Goal: Task Accomplishment & Management: Complete application form

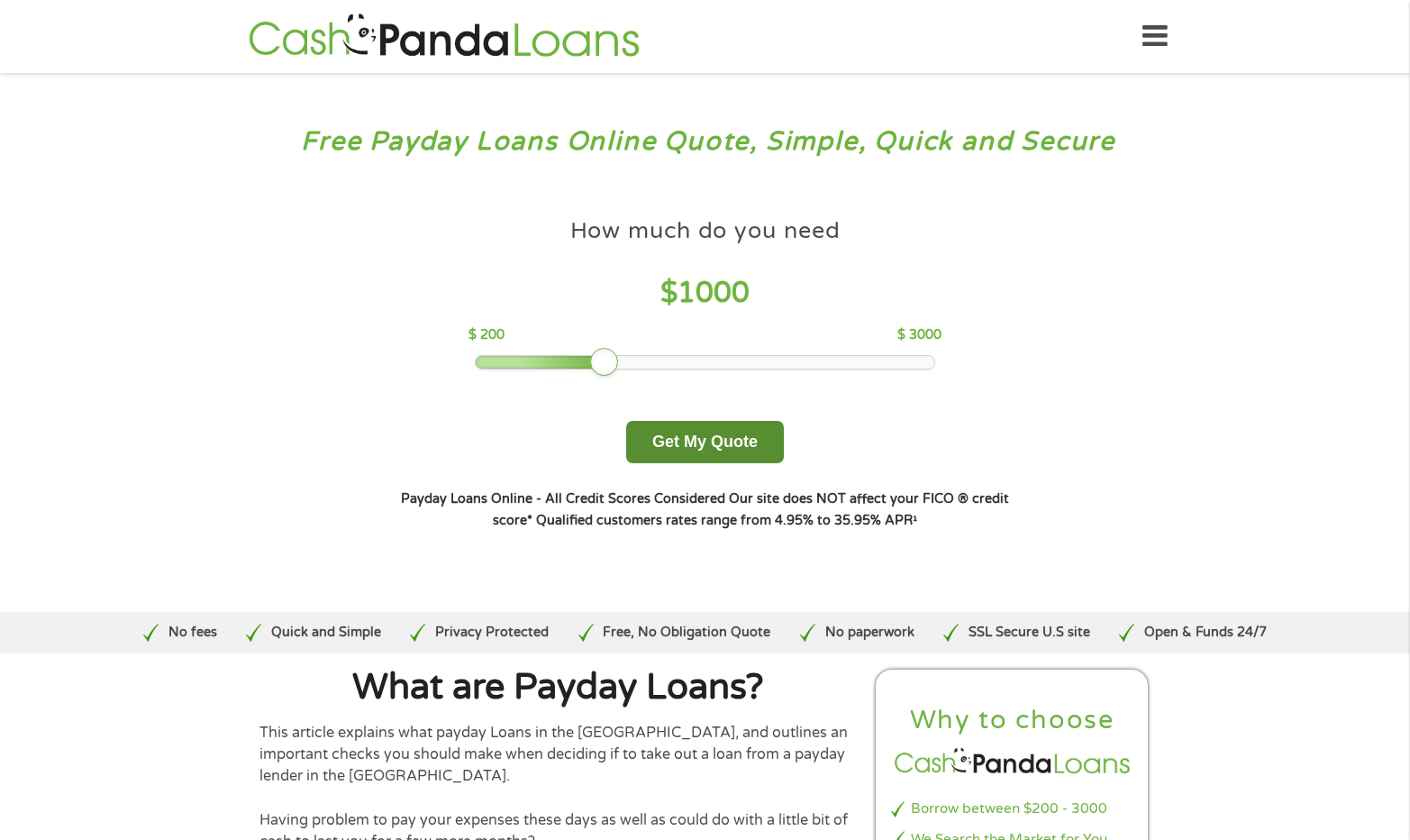
click at [715, 443] on button "Get My Quote" at bounding box center [705, 441] width 157 height 43
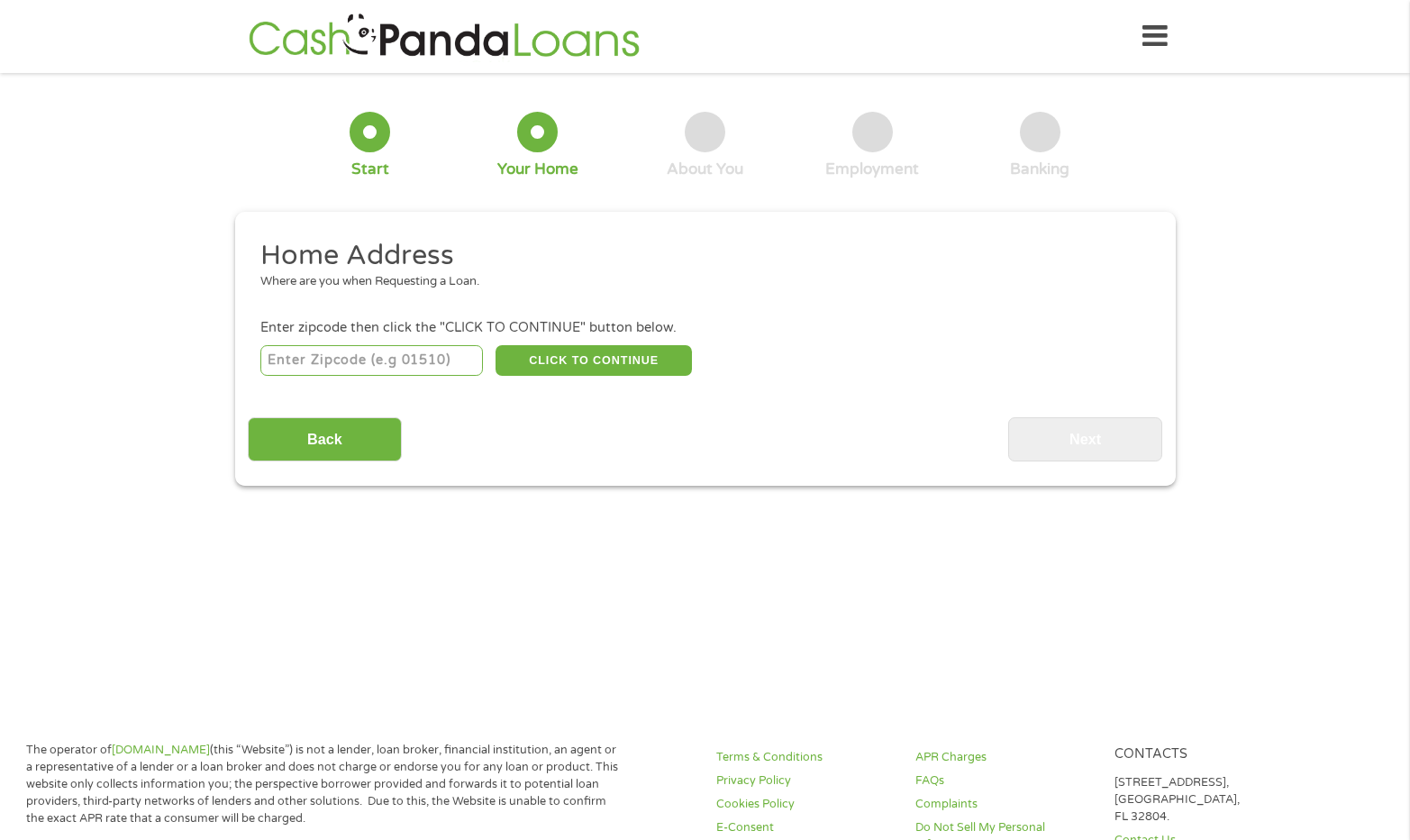
click at [361, 361] on input "number" at bounding box center [371, 360] width 223 height 30
type input "76063"
select select "[US_STATE]"
click at [597, 356] on button "CLICK TO CONTINUE" at bounding box center [593, 360] width 196 height 30
type input "76063"
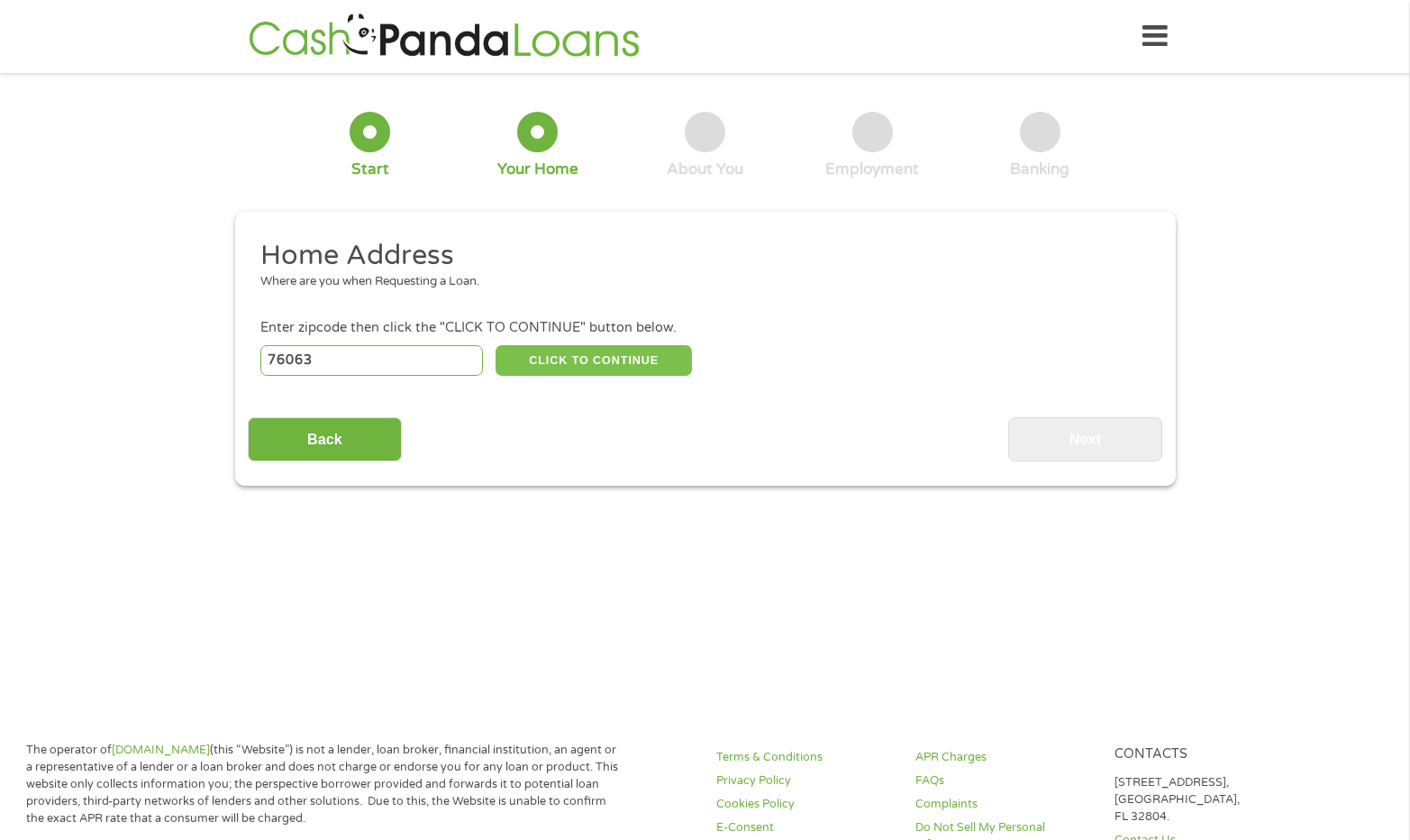
type input "Mansfield"
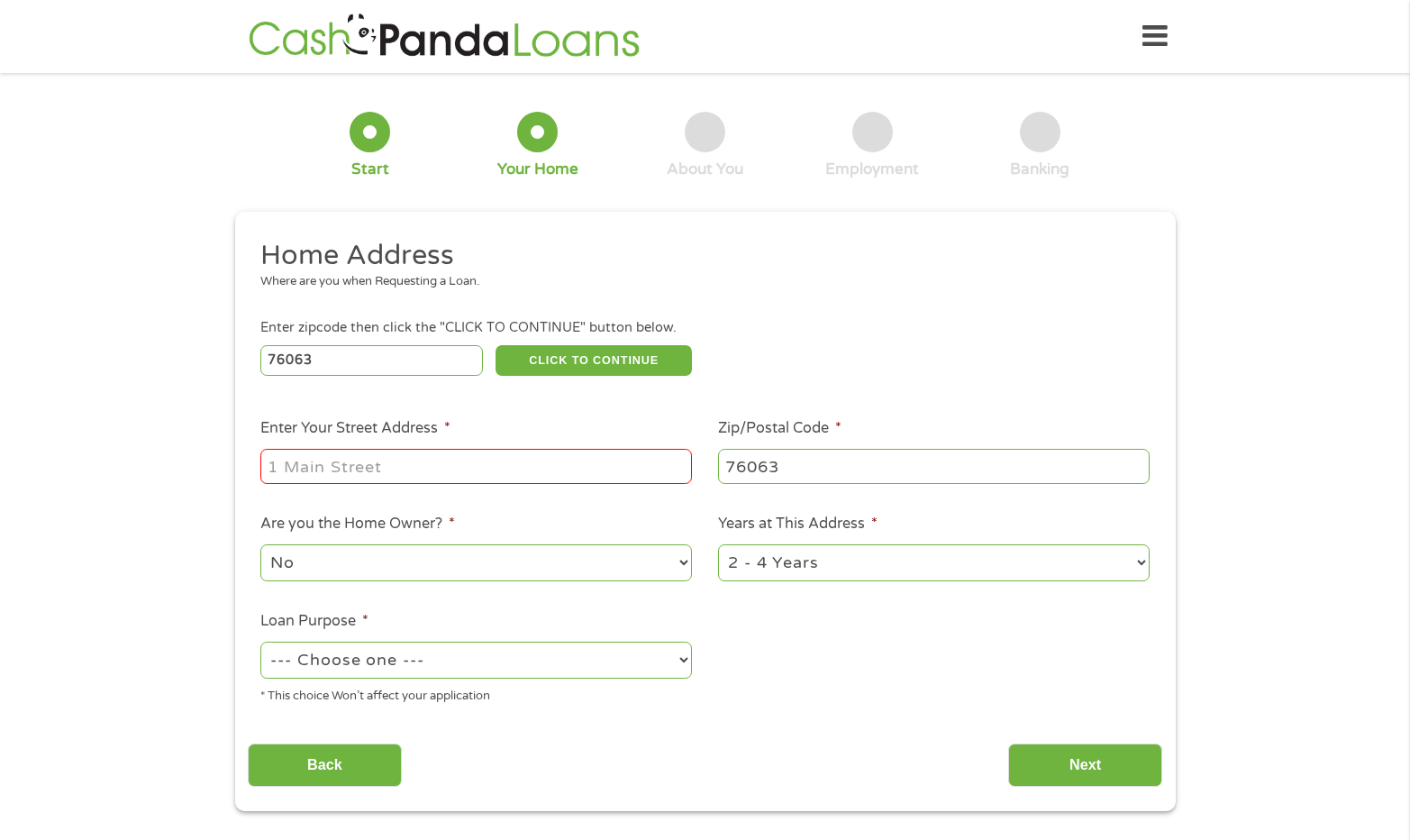
click at [476, 473] on input "Enter Your Street Address *" at bounding box center [476, 466] width 432 height 34
type input "1300 Lowe Road"
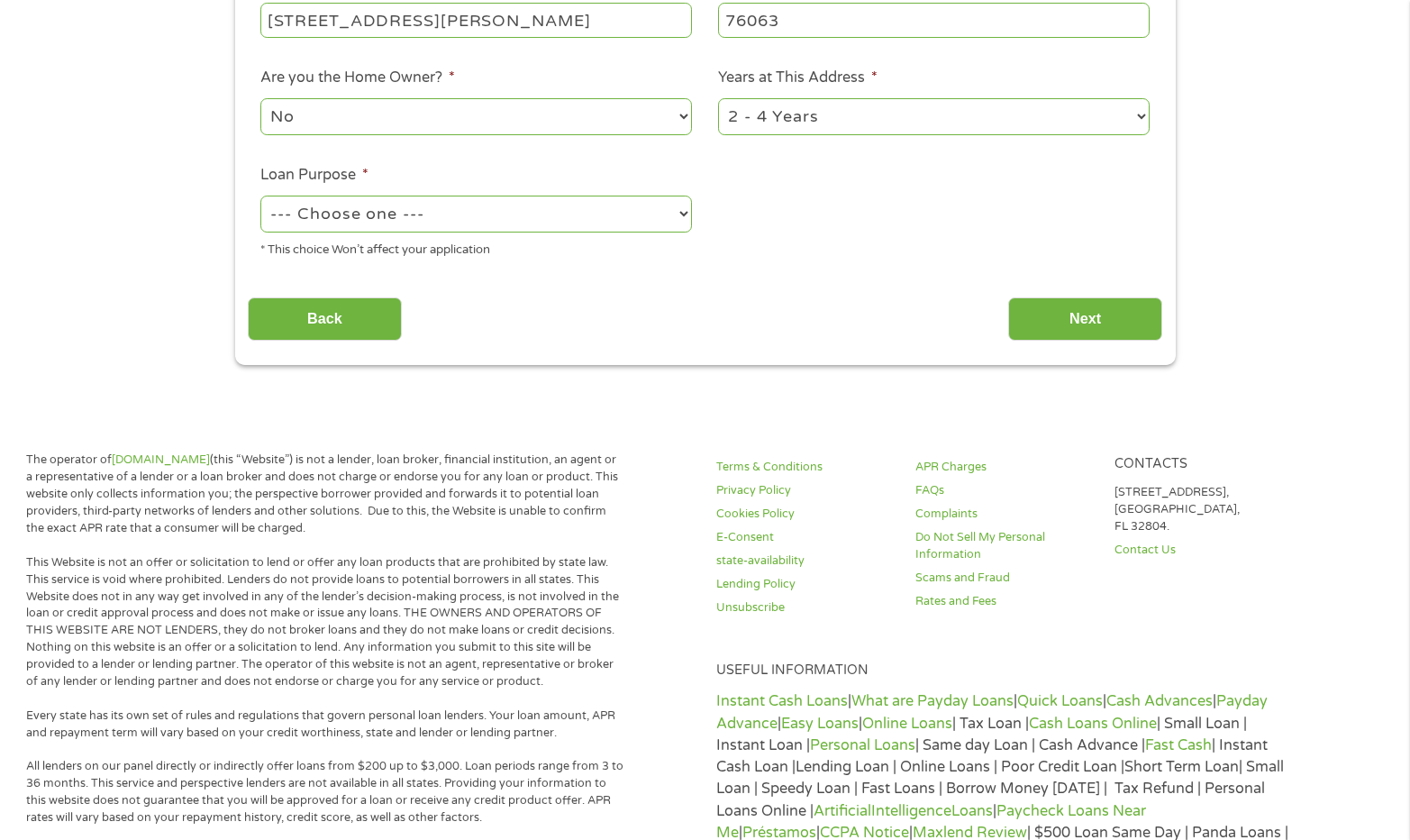
scroll to position [451, 0]
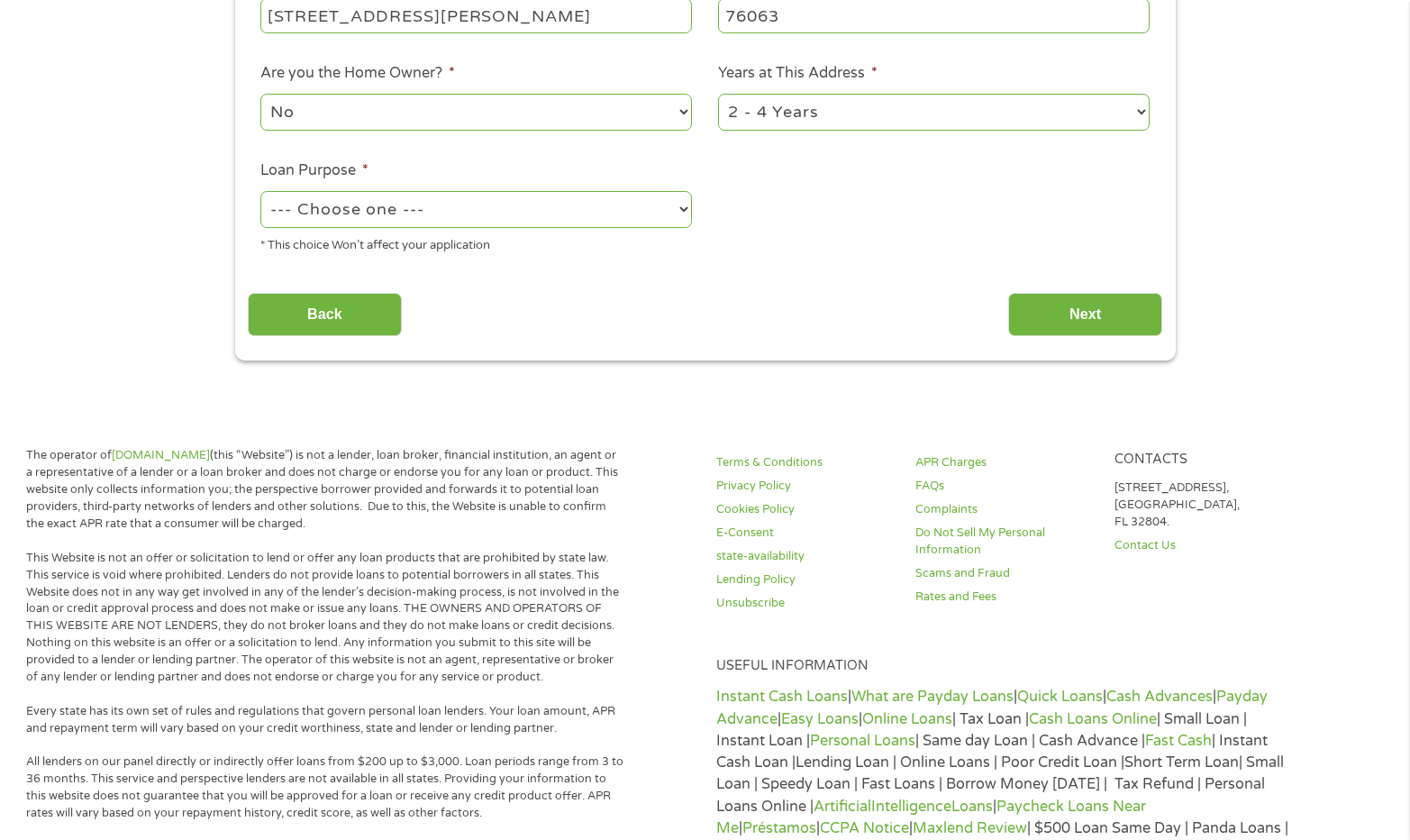
click at [398, 100] on select "No Yes" at bounding box center [476, 112] width 432 height 37
click at [402, 98] on select "No Yes" at bounding box center [476, 112] width 432 height 37
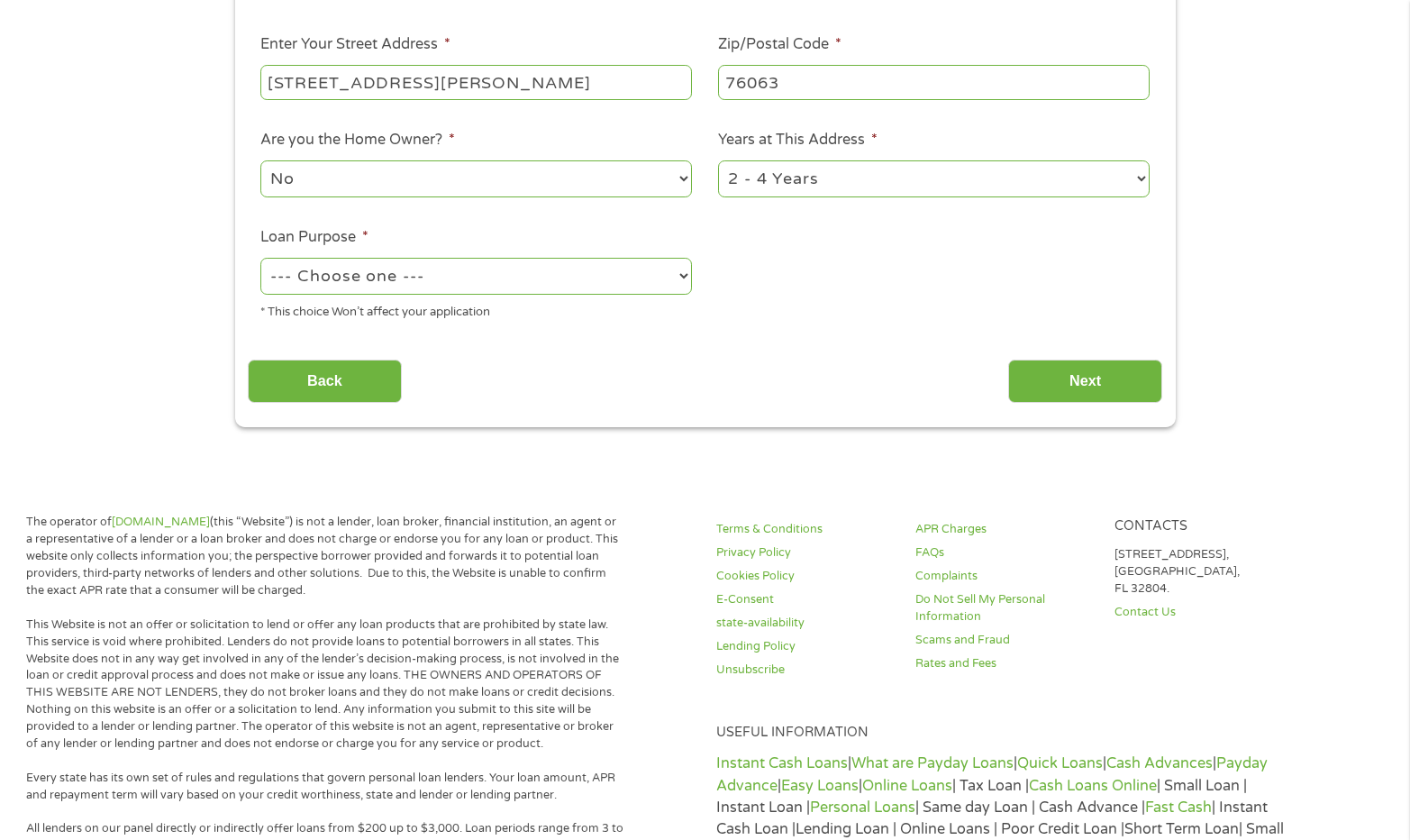
scroll to position [270, 0]
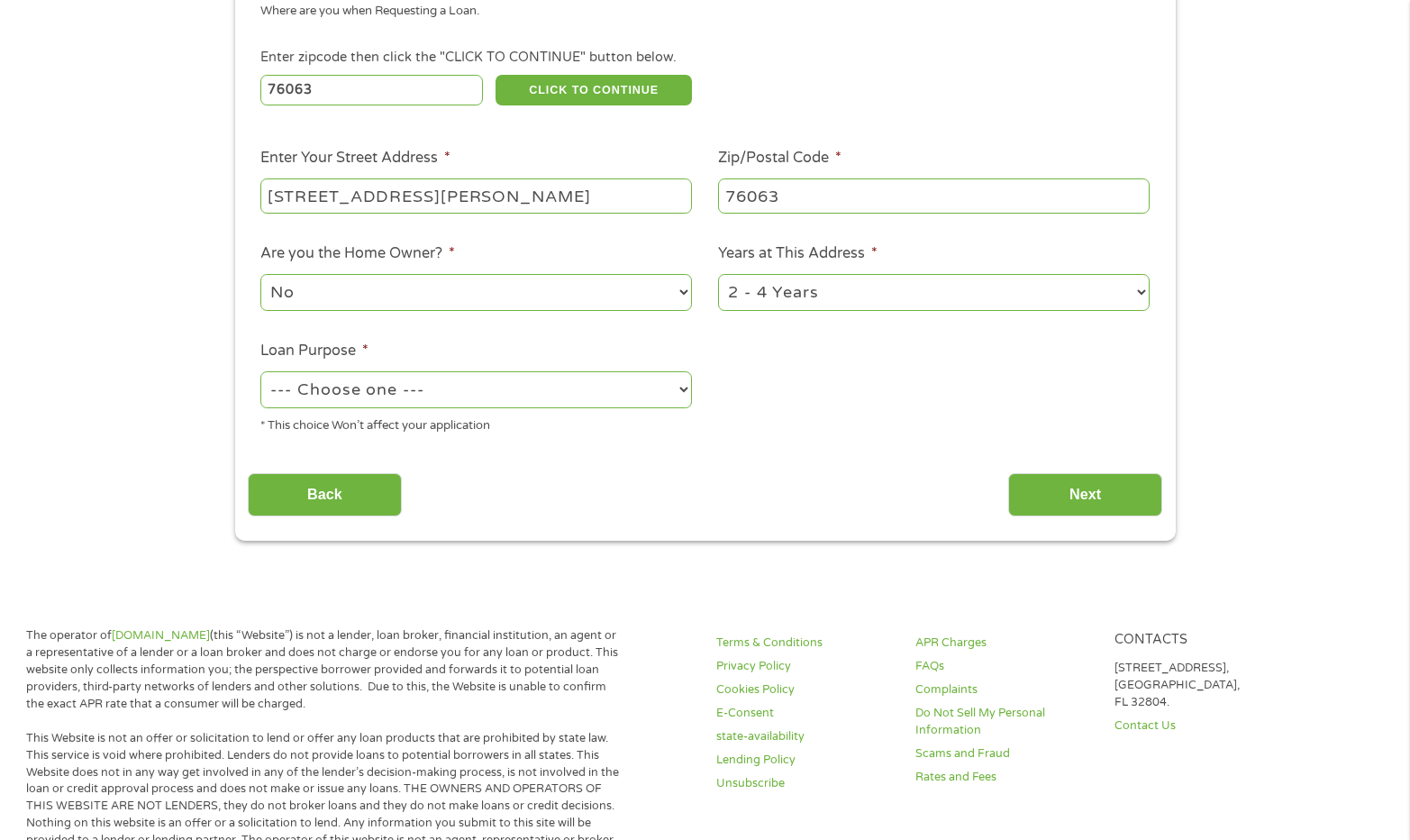
click at [841, 283] on select "1 Year or less 1 - 2 Years 2 - 4 Years Over 4 Years" at bounding box center [934, 292] width 432 height 37
select select "60months"
click at [718, 274] on select "1 Year or less 1 - 2 Years 2 - 4 Years Over 4 Years" at bounding box center [934, 292] width 432 height 37
click at [414, 388] on select "--- Choose one --- Pay Bills Debt Consolidation Home Improvement Major Purchase…" at bounding box center [476, 389] width 432 height 37
select select "medicalexpenses"
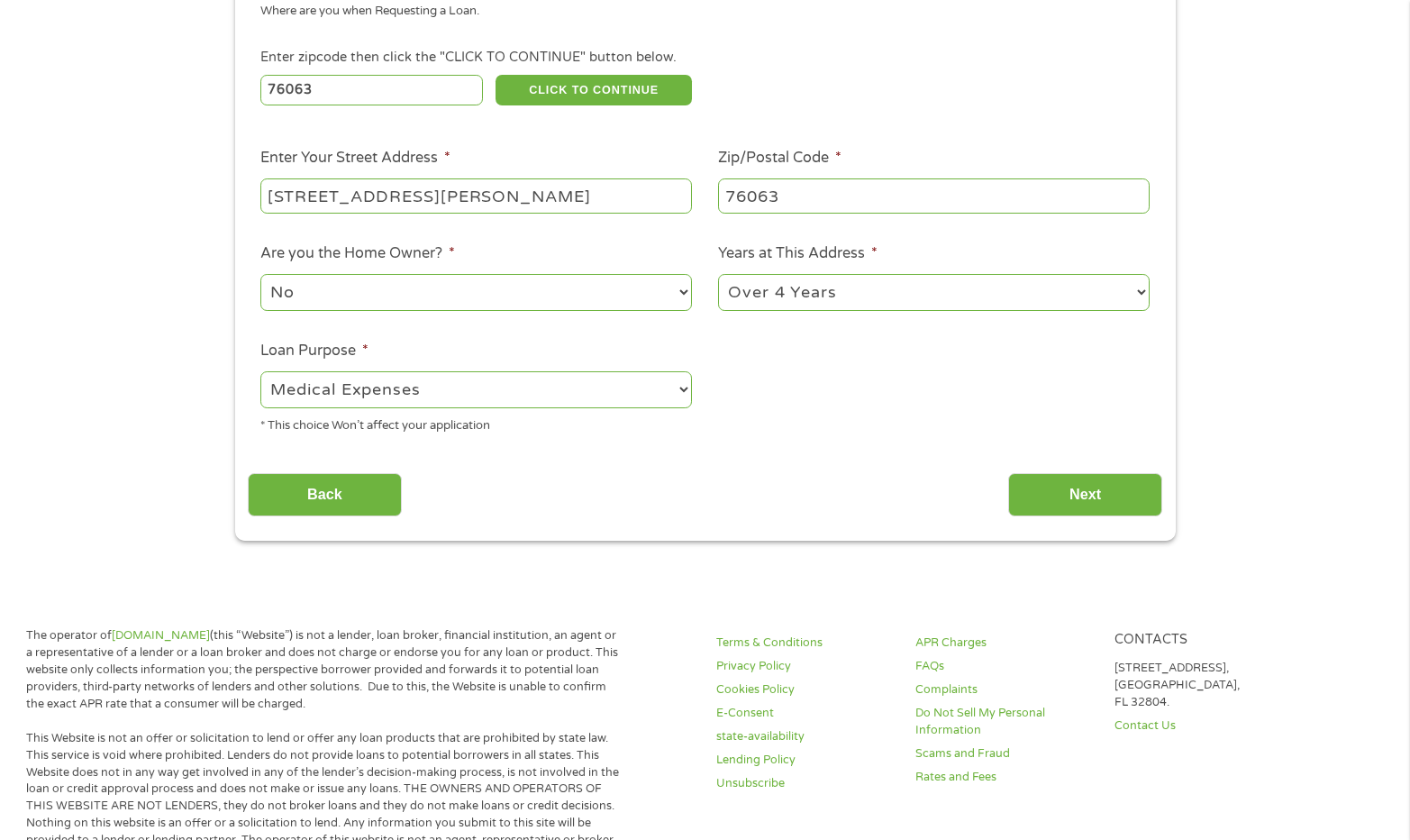
click at [260, 371] on select "--- Choose one --- Pay Bills Debt Consolidation Home Improvement Major Purchase…" at bounding box center [476, 389] width 432 height 37
drag, startPoint x: 1067, startPoint y: 491, endPoint x: 1059, endPoint y: 497, distance: 10.0
click at [1062, 494] on input "Next" at bounding box center [1085, 494] width 154 height 45
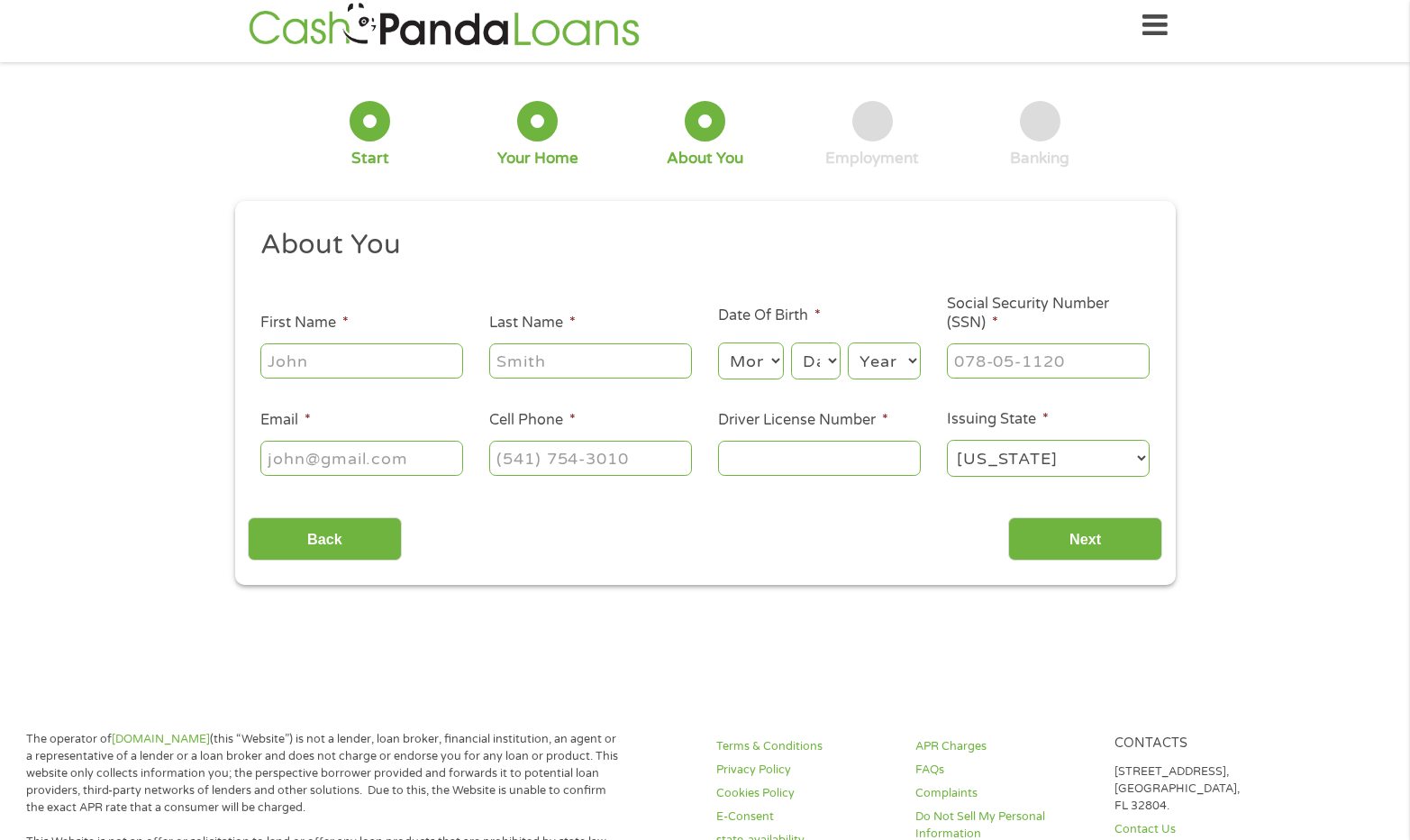
scroll to position [0, 0]
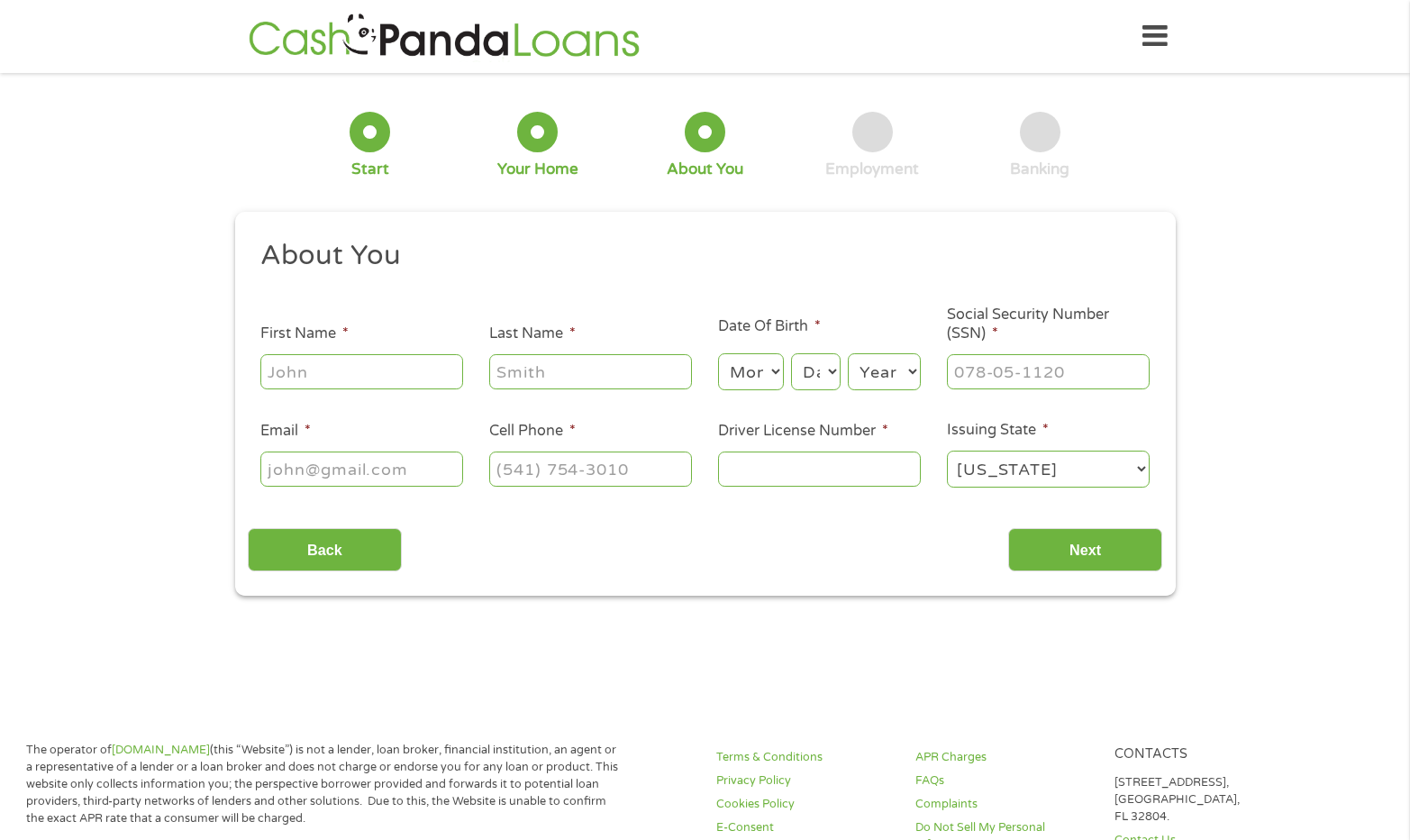
click at [304, 370] on input "First Name *" at bounding box center [362, 371] width 203 height 34
type input "Bridgett"
type input "Ducksworth"
type input "bdducksworth@yahoo.com"
type input "(817) 225-8972"
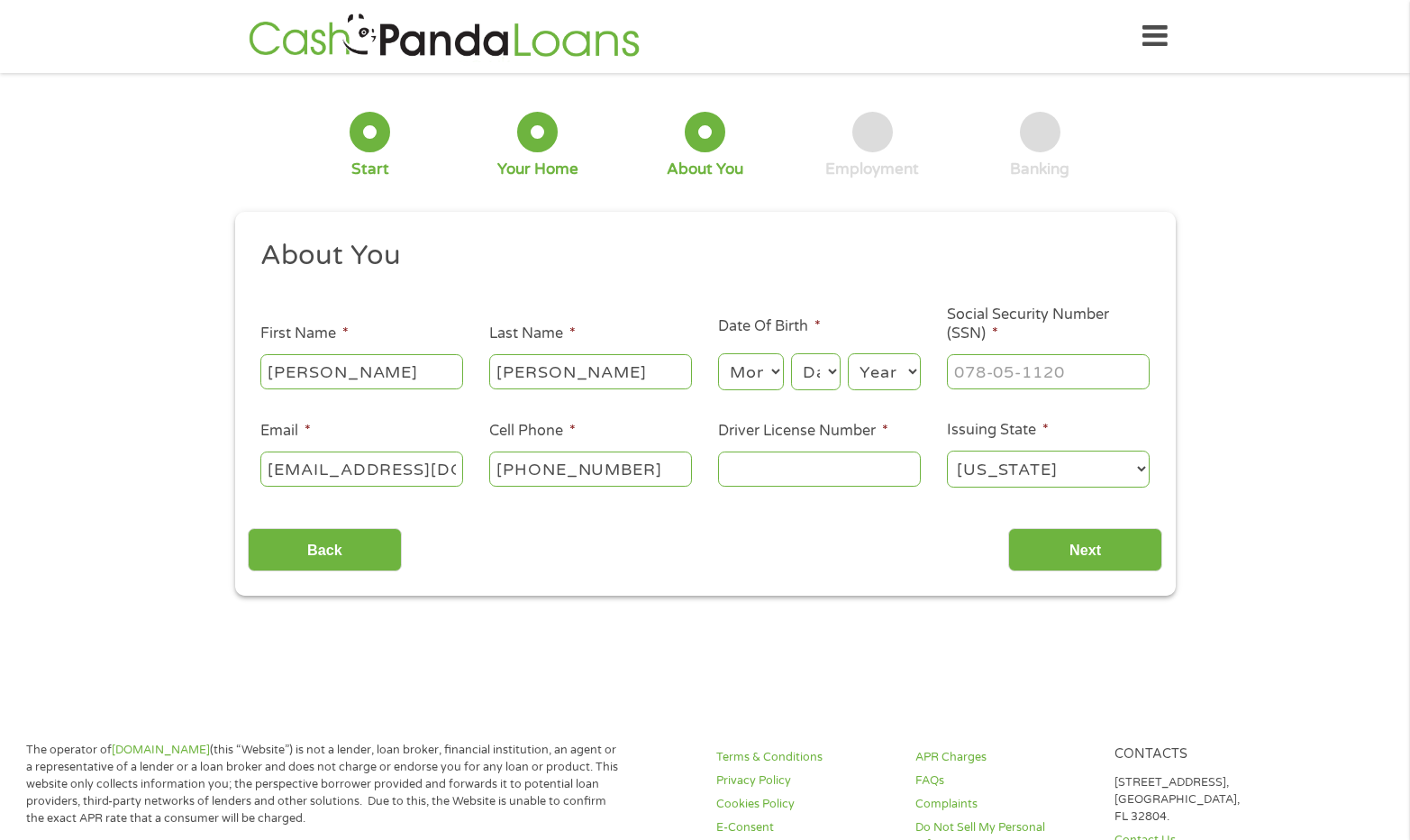
click at [765, 378] on select "Month 1 2 3 4 5 6 7 8 9 10 11 12" at bounding box center [750, 371] width 65 height 37
select select "10"
click at [718, 353] on select "Month 1 2 3 4 5 6 7 8 9 10 11 12" at bounding box center [750, 371] width 65 height 37
click at [814, 372] on select "Day 1 2 3 4 5 6 7 8 9 10 11 12 13 14 15 16 17 18 19 20 21 22 23 24 25 26 27 28 …" at bounding box center [814, 371] width 48 height 37
select select "9"
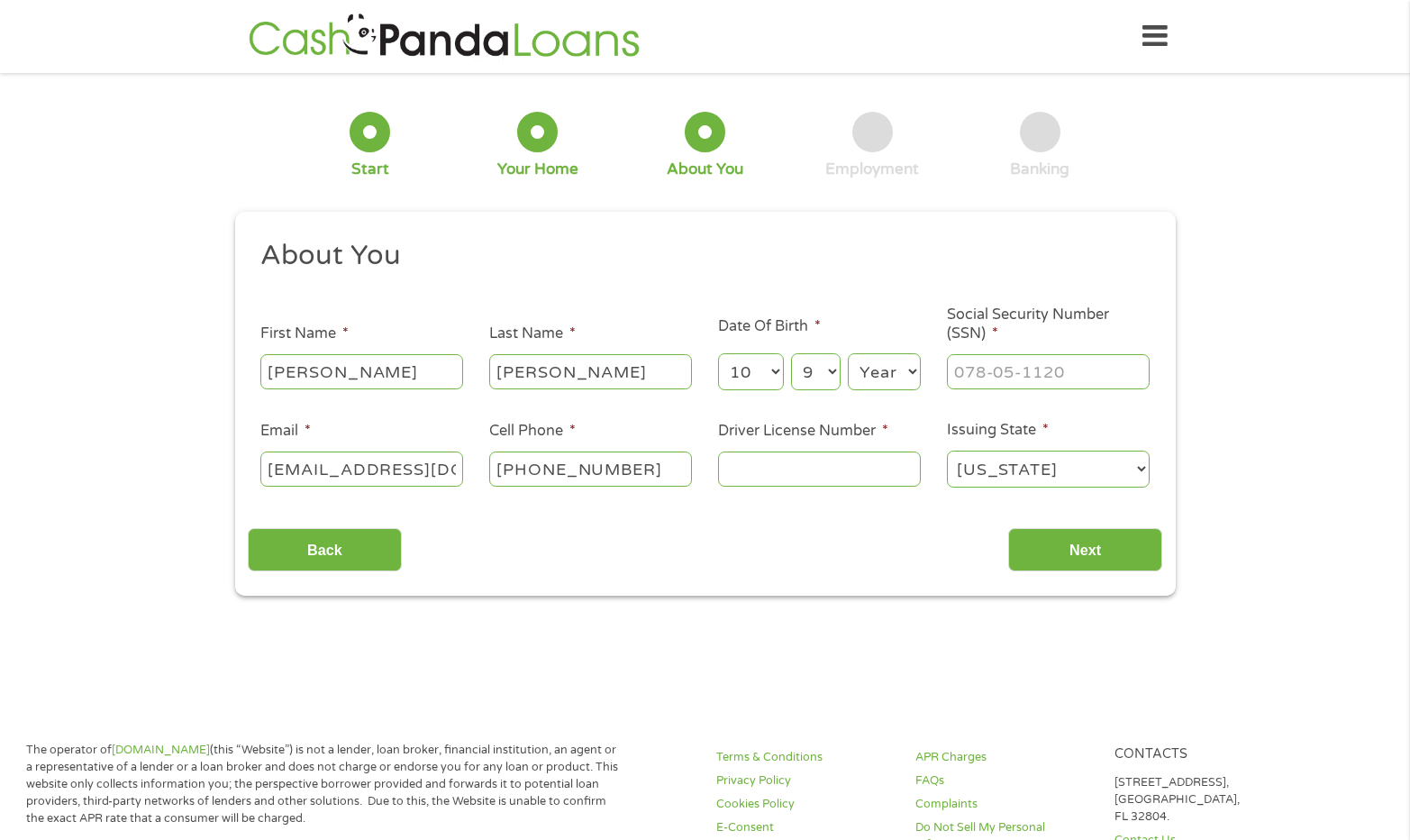
click at [791, 353] on select "Day 1 2 3 4 5 6 7 8 9 10 11 12 13 14 15 16 17 18 19 20 21 22 23 24 25 26 27 28 …" at bounding box center [814, 371] width 48 height 37
click at [867, 366] on select "Year 2007 2006 2005 2004 2003 2002 2001 2000 1999 1998 1997 1996 1995 1994 1993…" at bounding box center [883, 371] width 73 height 37
select select "1972"
click at [848, 353] on select "Year 2007 2006 2005 2004 2003 2002 2001 2000 1999 1998 1997 1996 1995 1994 1993…" at bounding box center [883, 371] width 73 height 37
click at [966, 364] on input "___-__-____" at bounding box center [1048, 371] width 203 height 34
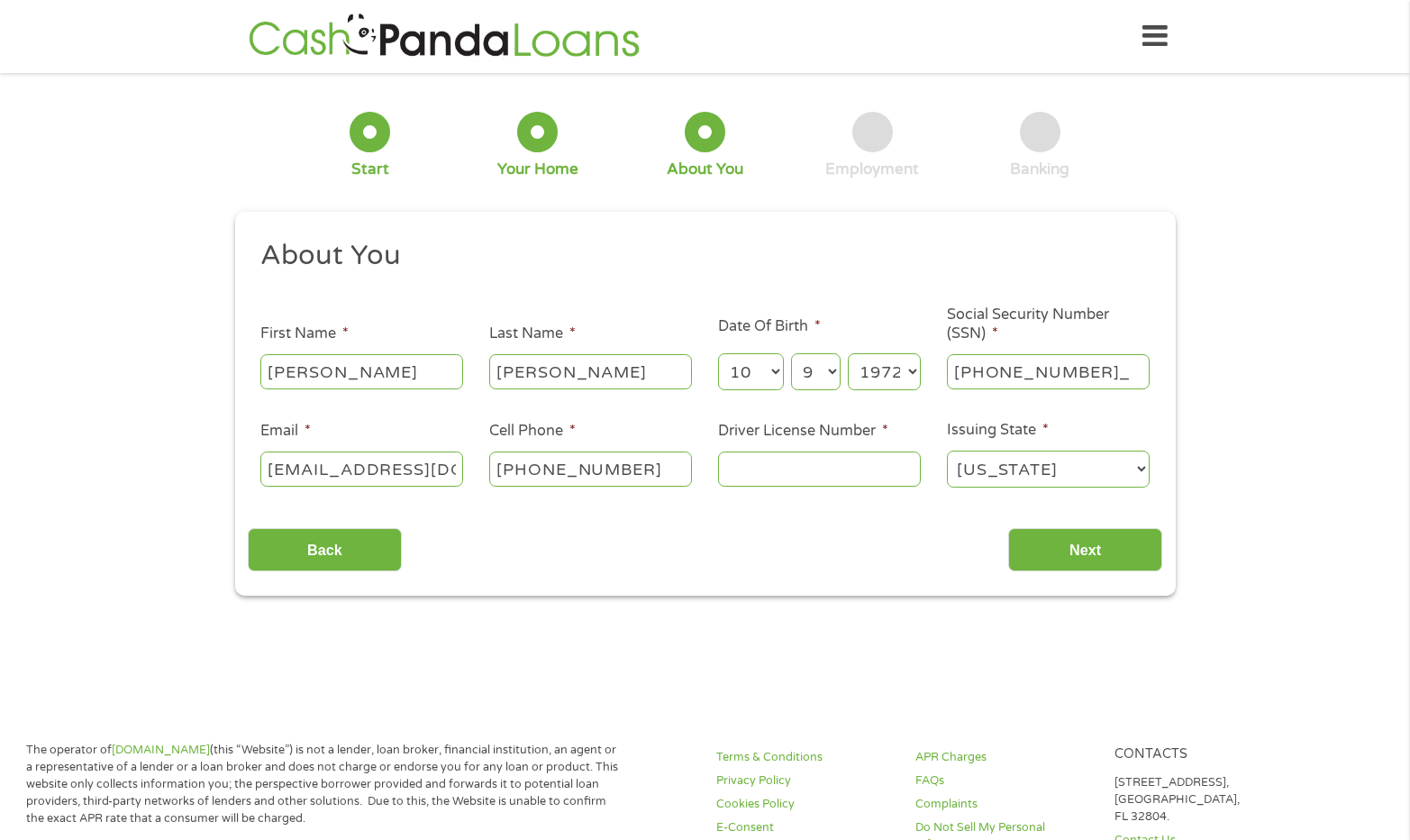
type input "425-61-1291"
click at [790, 471] on input "Driver License Number *" at bounding box center [819, 469] width 203 height 34
type input "06457735"
click at [1072, 545] on input "Next" at bounding box center [1085, 549] width 154 height 45
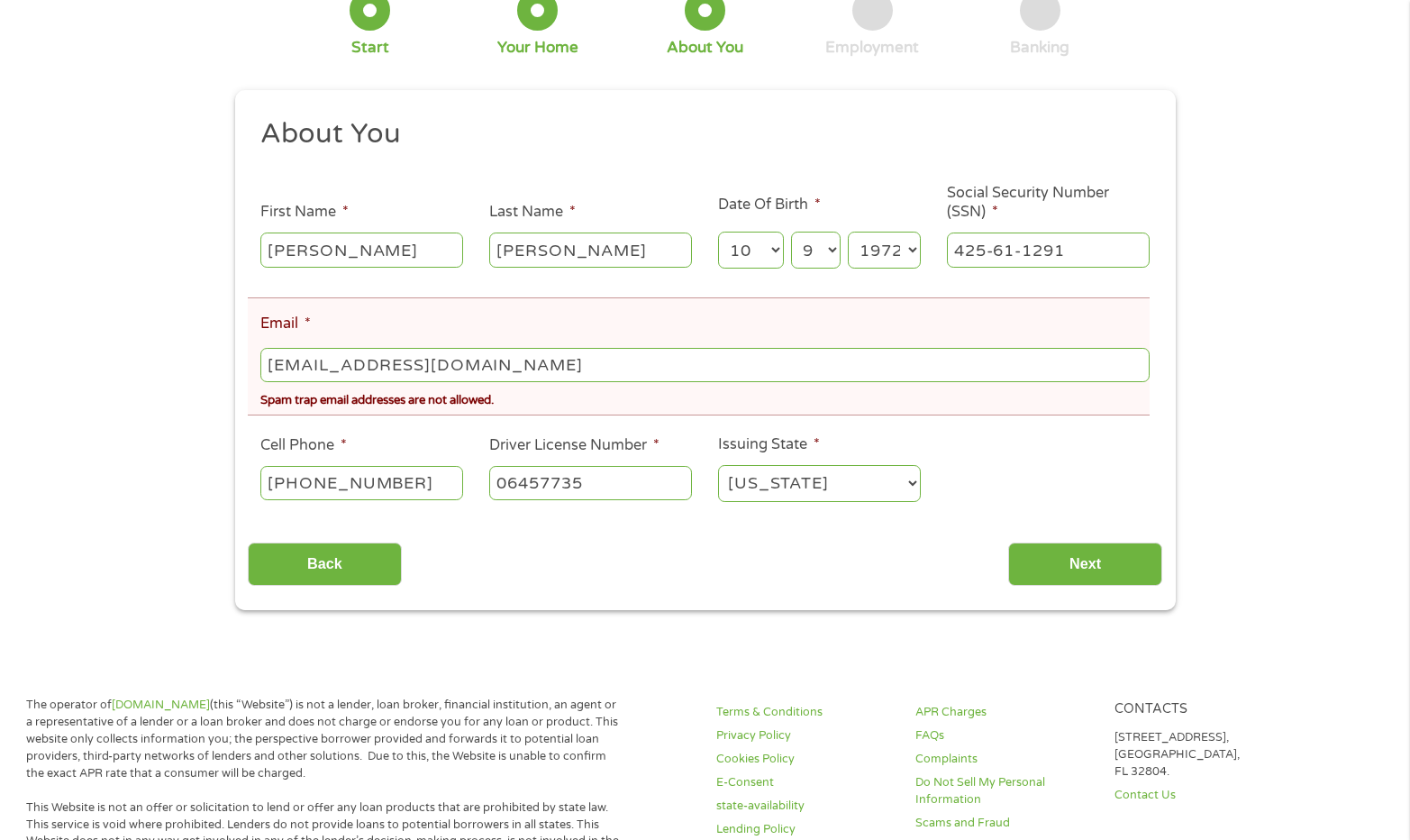
scroll to position [270, 0]
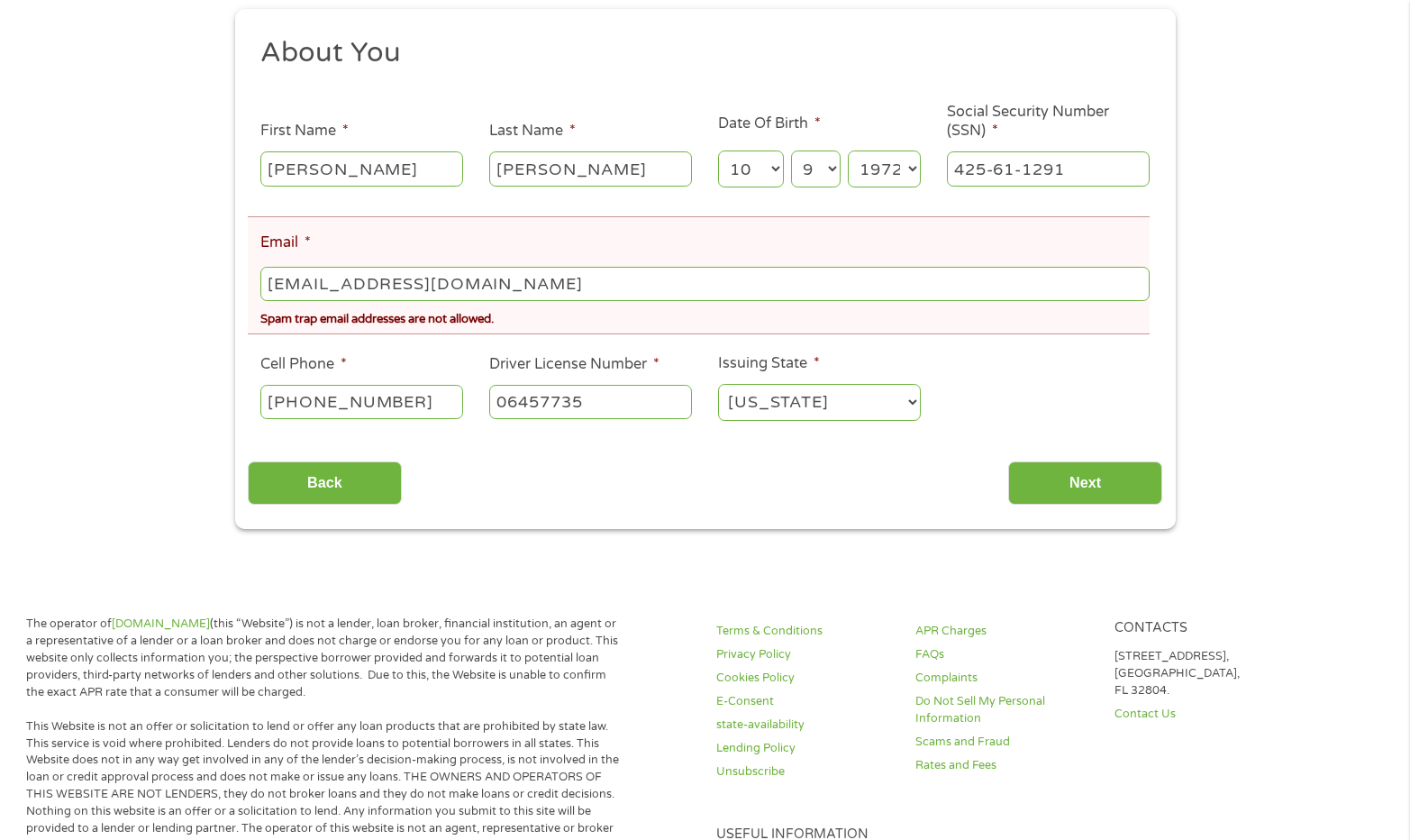
drag, startPoint x: 557, startPoint y: 286, endPoint x: 539, endPoint y: 287, distance: 18.0
click at [539, 287] on input "bdducksworth@yahoo.com" at bounding box center [705, 284] width 888 height 34
drag, startPoint x: 547, startPoint y: 291, endPoint x: 141, endPoint y: 283, distance: 406.1
click at [141, 283] on div "There was a problem with your submission. Please review the fields below. 1 Sta…" at bounding box center [705, 171] width 1410 height 713
type input "bdducksworth@yahoo.com"
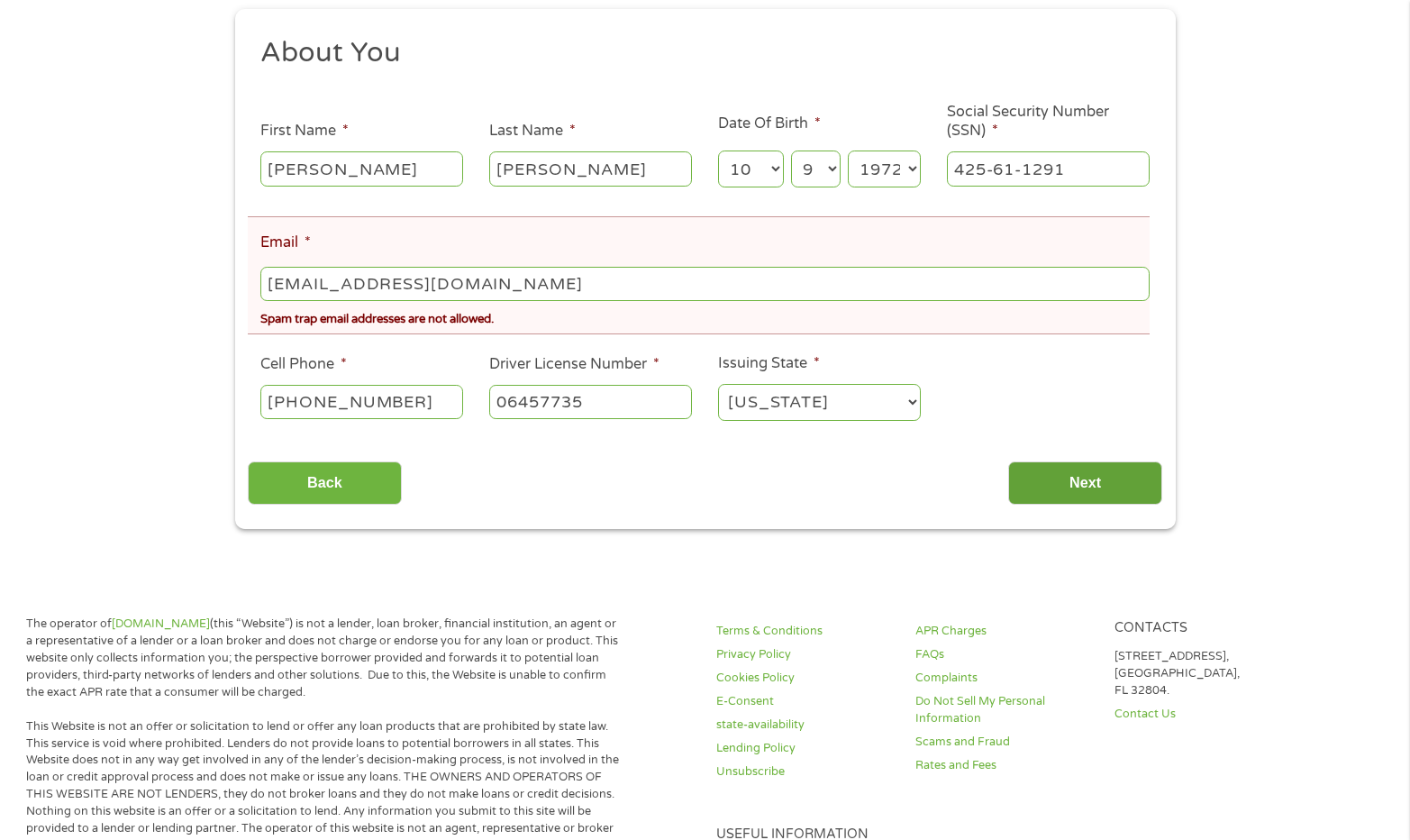
click at [1105, 491] on input "Next" at bounding box center [1085, 483] width 154 height 45
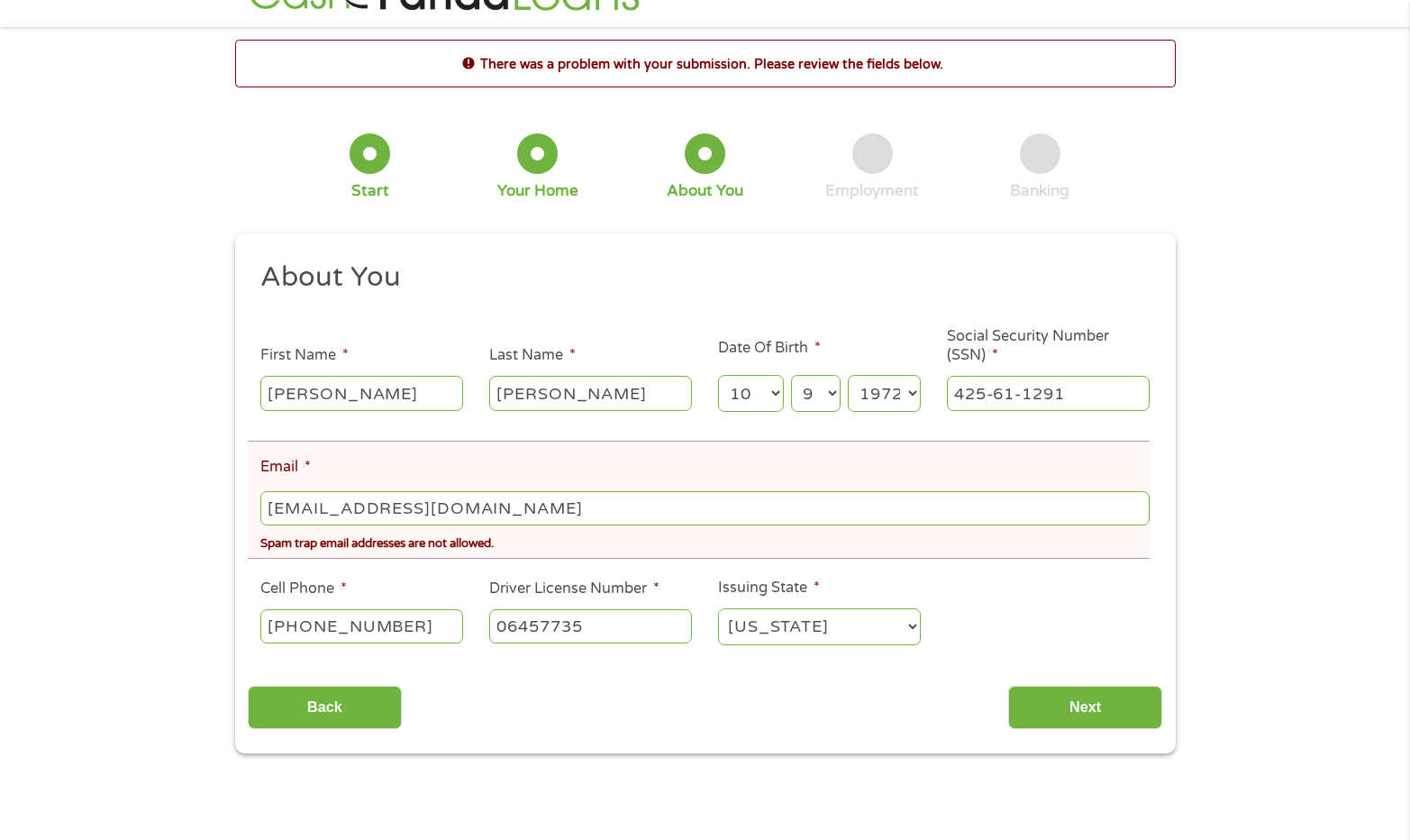
scroll to position [0, 0]
